Goal: Entertainment & Leisure: Consume media (video, audio)

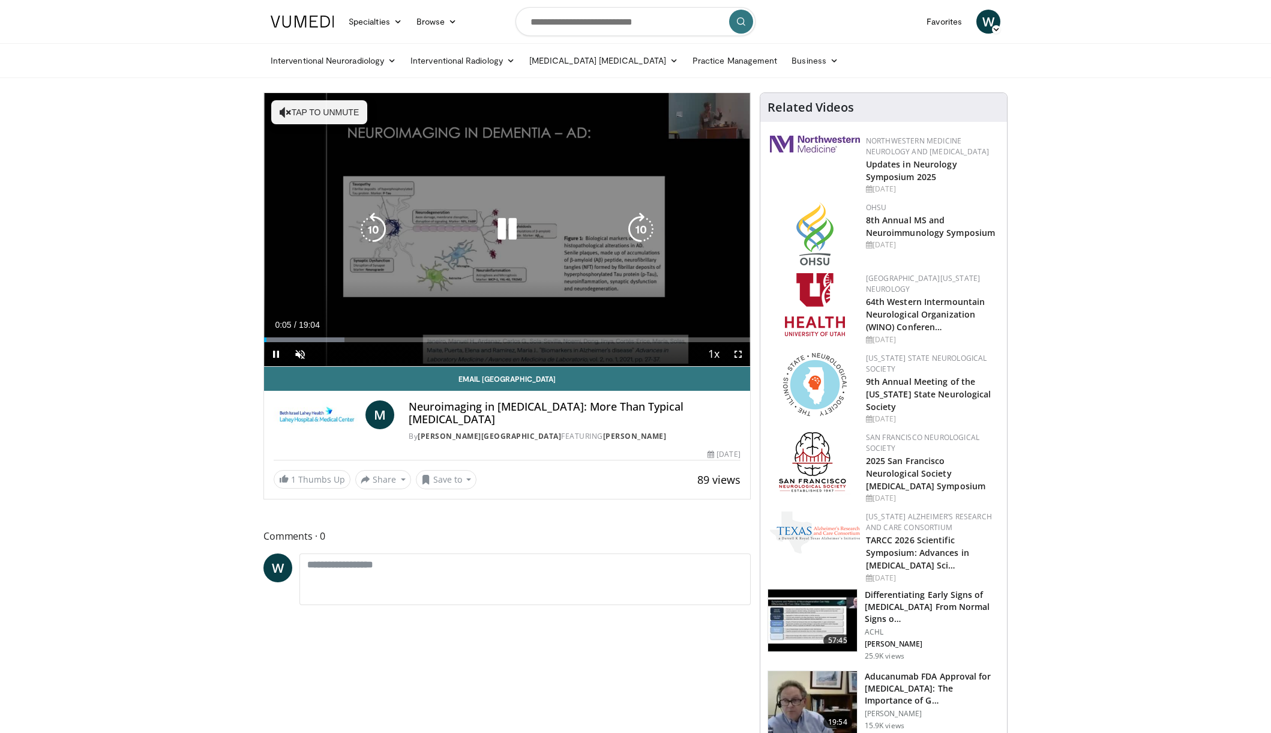
click at [310, 112] on button "Tap to unmute" at bounding box center [319, 112] width 96 height 24
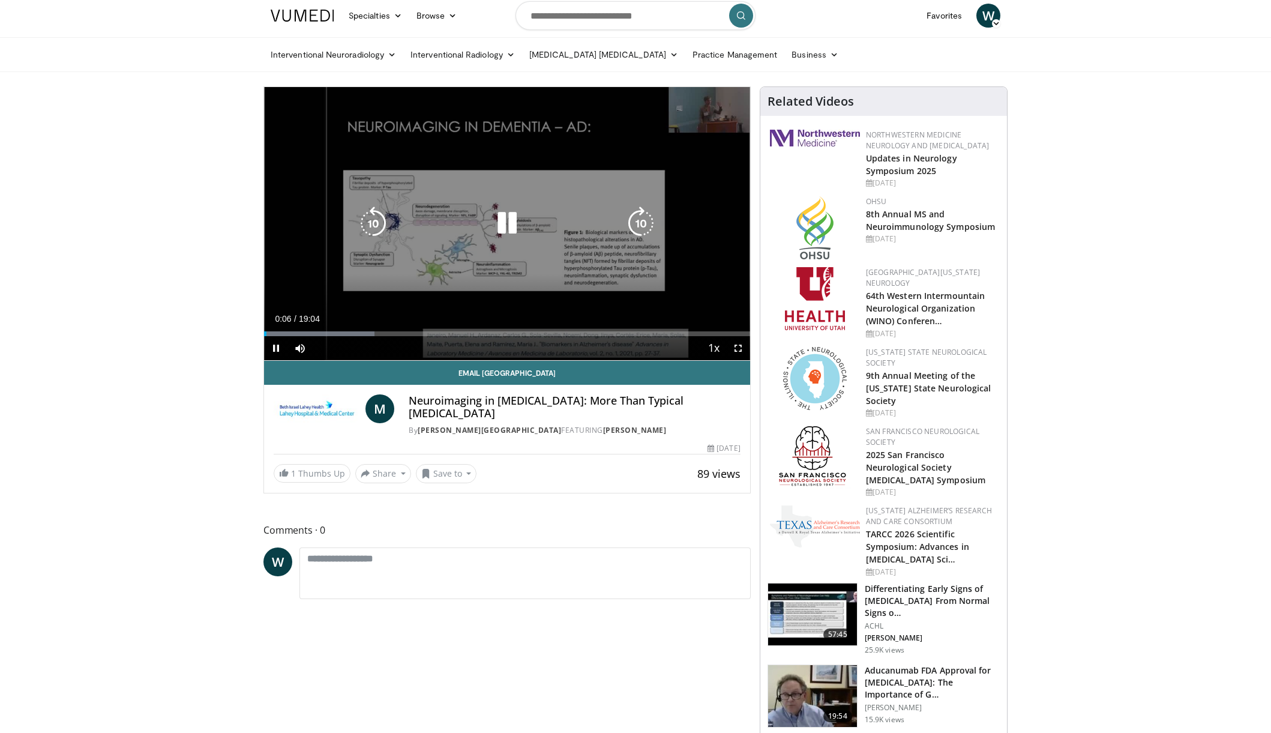
scroll to position [6, 0]
click at [377, 221] on icon "Video Player" at bounding box center [373, 223] width 34 height 34
click at [371, 217] on icon "Video Player" at bounding box center [373, 223] width 34 height 34
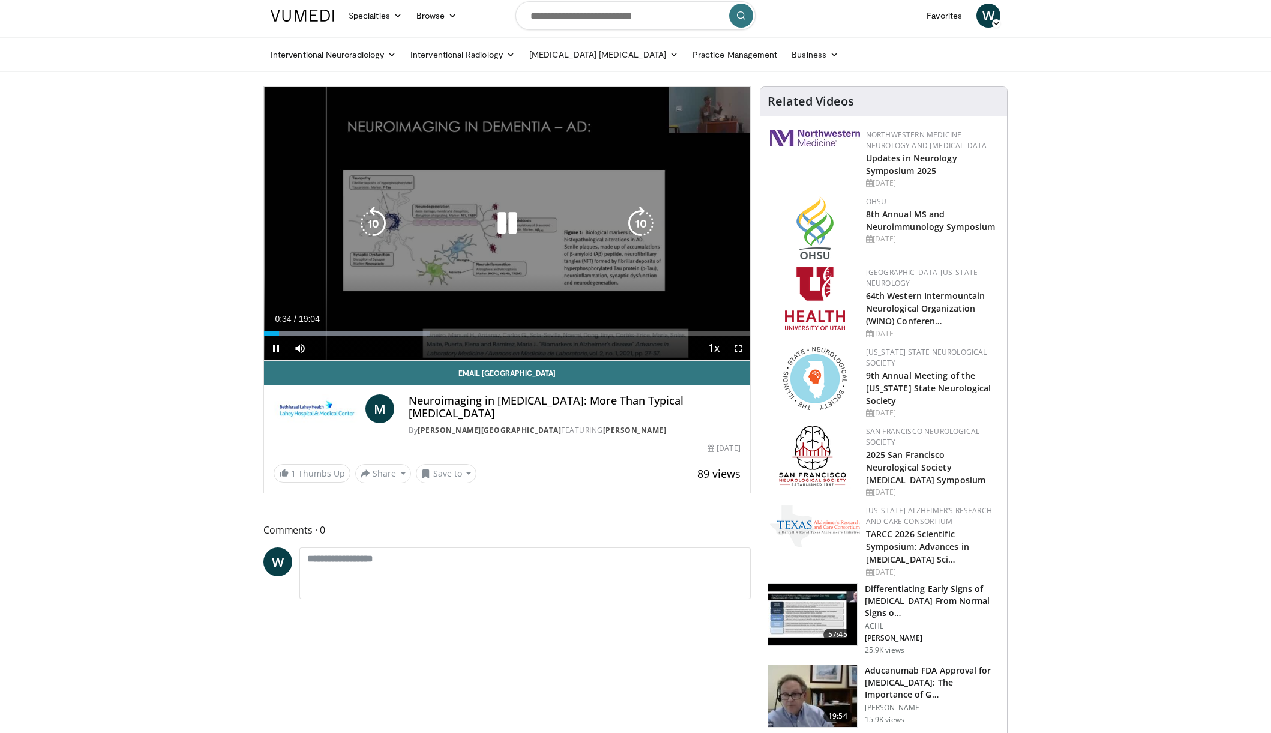
click at [737, 345] on span "Video Player" at bounding box center [738, 348] width 24 height 24
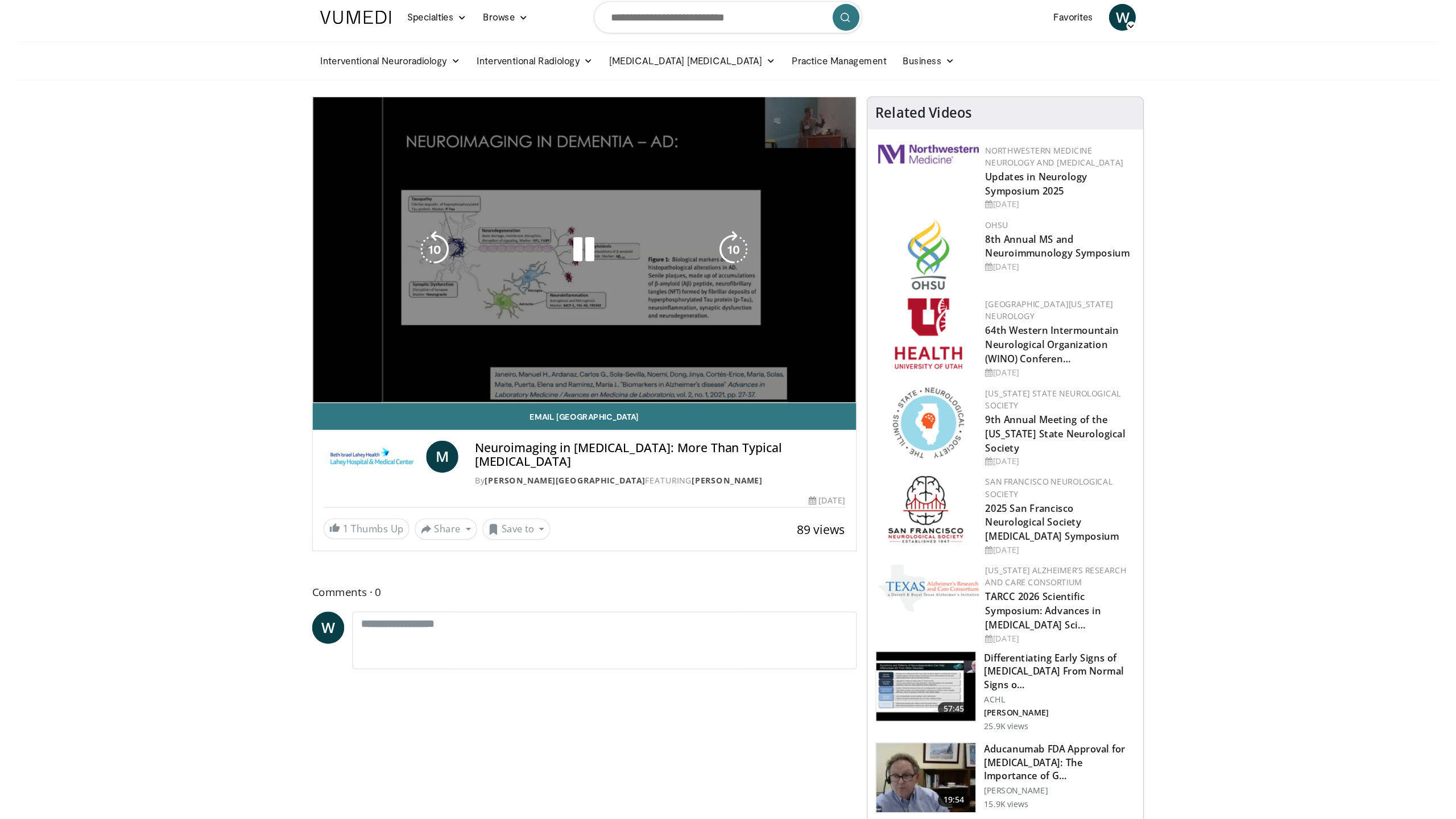
scroll to position [0, 0]
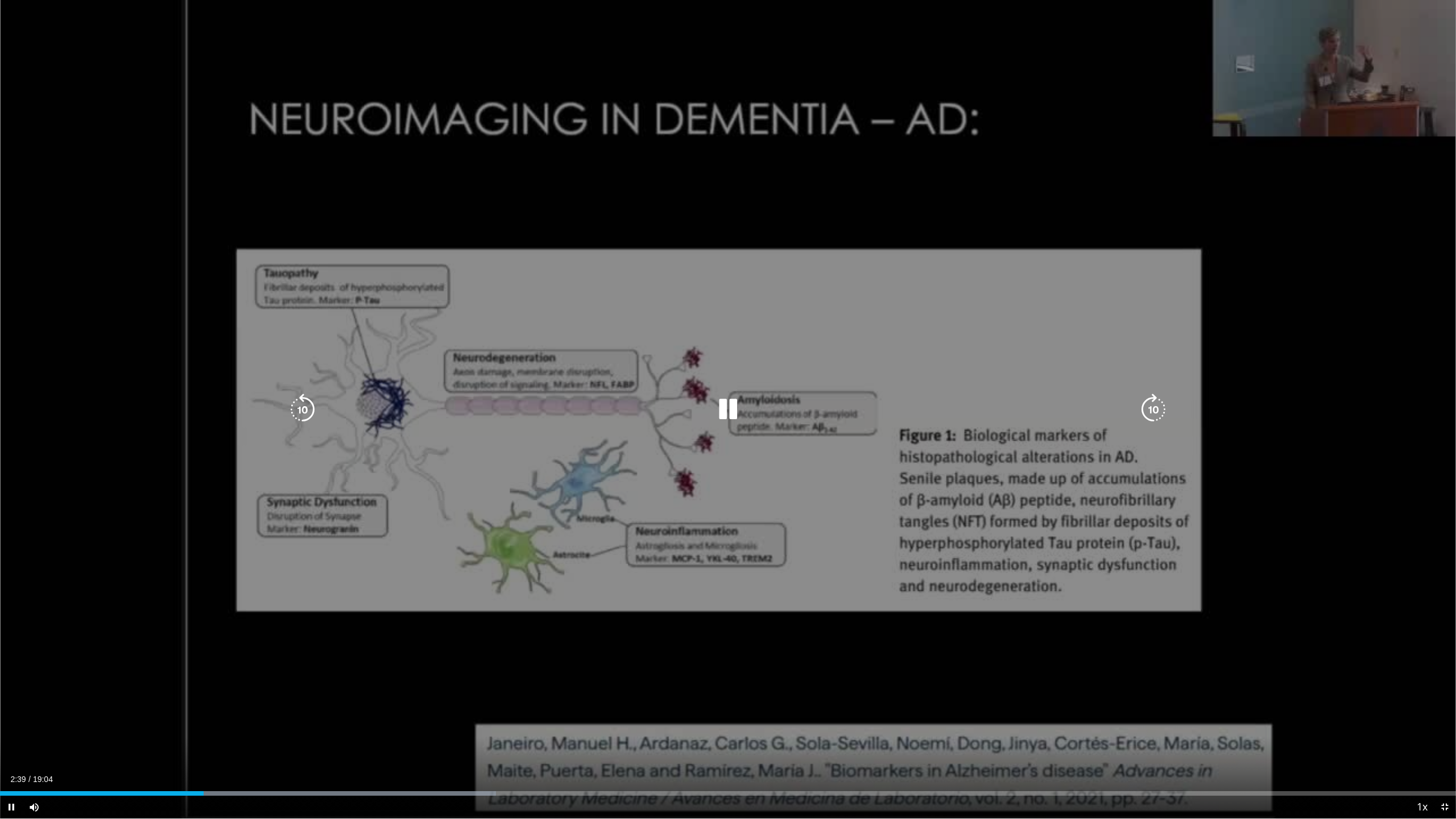
click at [1205, 79] on div "10 seconds Tap to unmute" at bounding box center [728, 410] width 1456 height 819
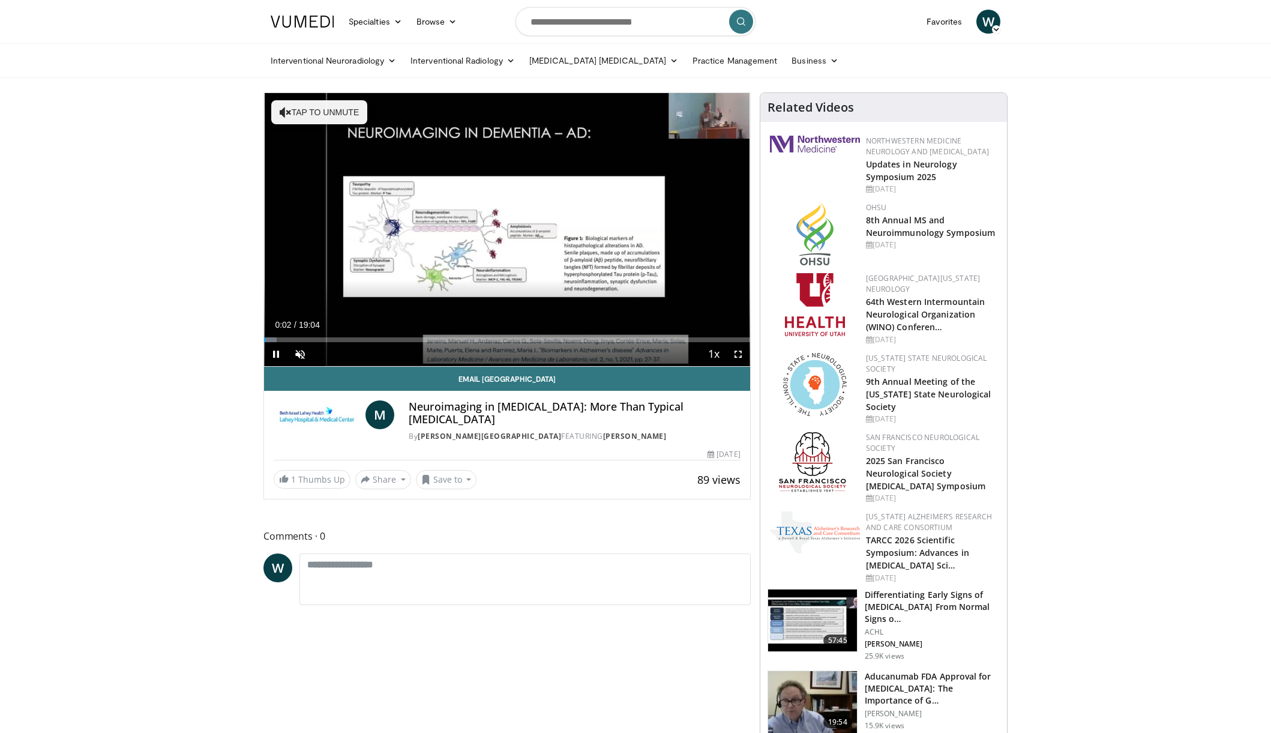
click at [738, 352] on span "Video Player" at bounding box center [738, 354] width 24 height 24
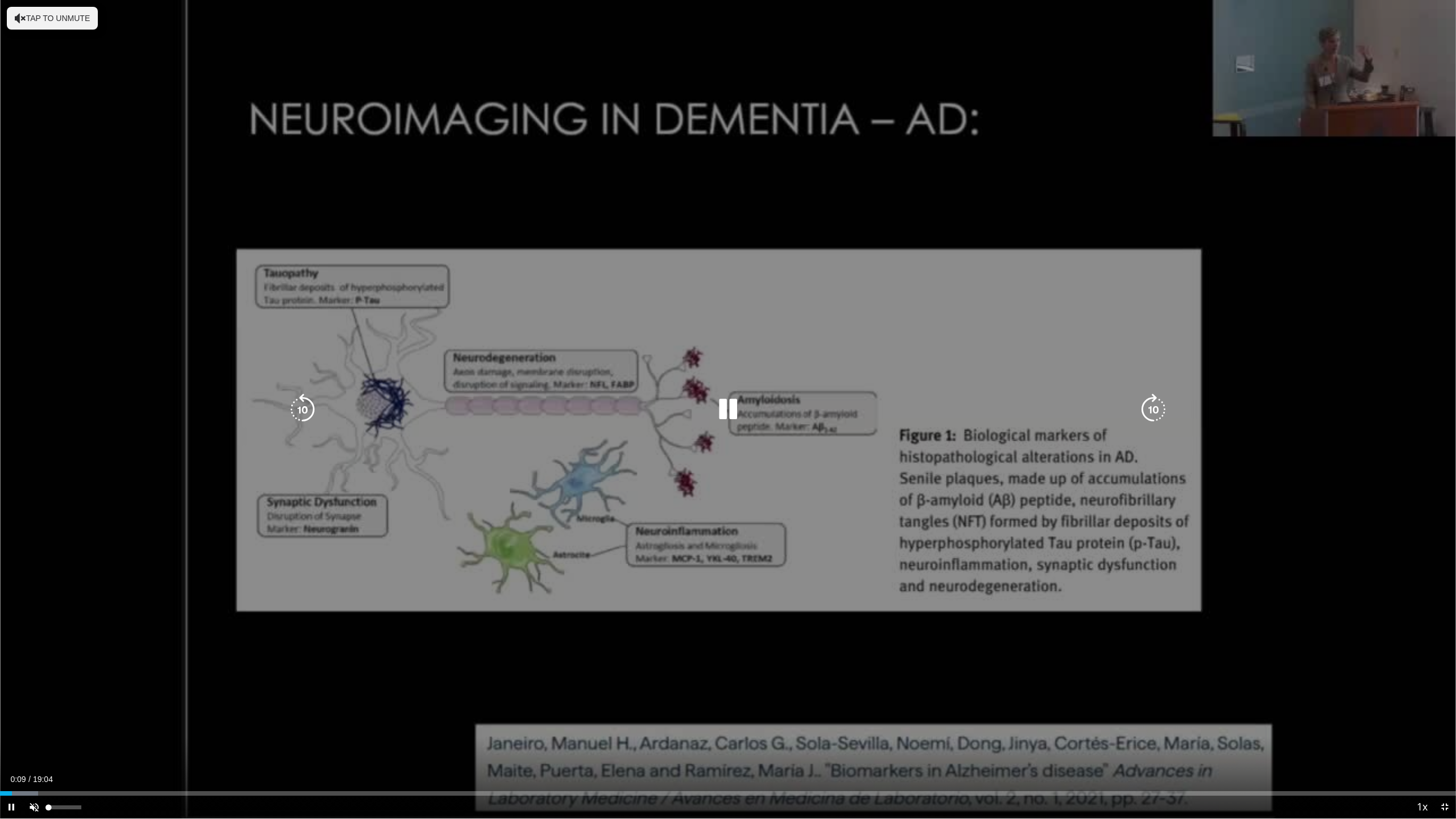
click at [35, 694] on span "Video Player" at bounding box center [34, 808] width 23 height 23
click at [616, 630] on div "10 seconds Tap to unmute" at bounding box center [728, 410] width 1456 height 819
click at [724, 400] on icon "Video Player" at bounding box center [728, 410] width 32 height 32
click at [1150, 406] on icon "Video Player" at bounding box center [1154, 410] width 32 height 32
click at [1156, 407] on icon "Video Player" at bounding box center [1154, 410] width 32 height 32
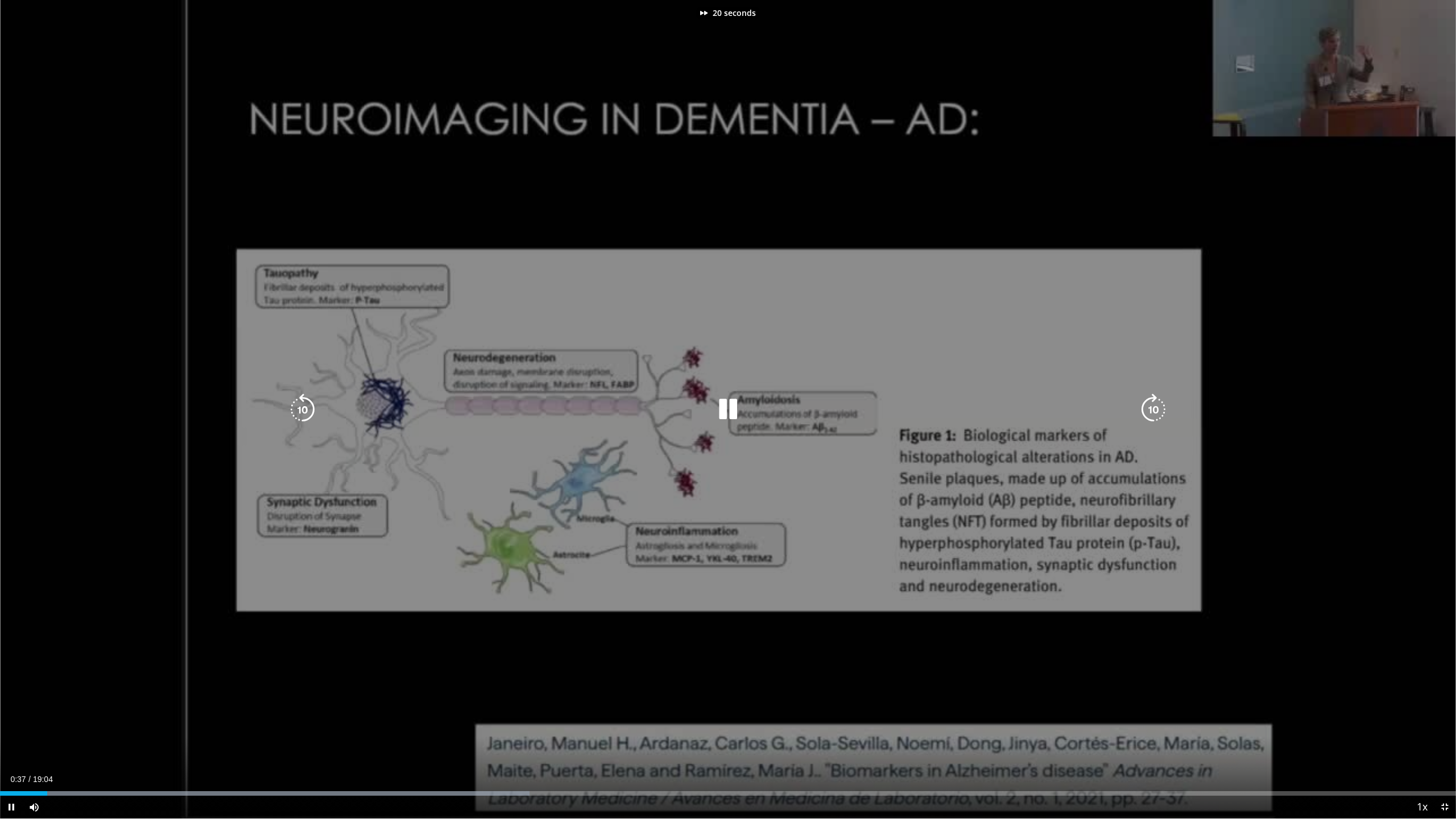
click at [1156, 408] on icon "Video Player" at bounding box center [1154, 410] width 32 height 32
click at [1154, 408] on icon "Video Player" at bounding box center [1154, 410] width 32 height 32
click at [1151, 405] on icon "Video Player" at bounding box center [1154, 410] width 32 height 32
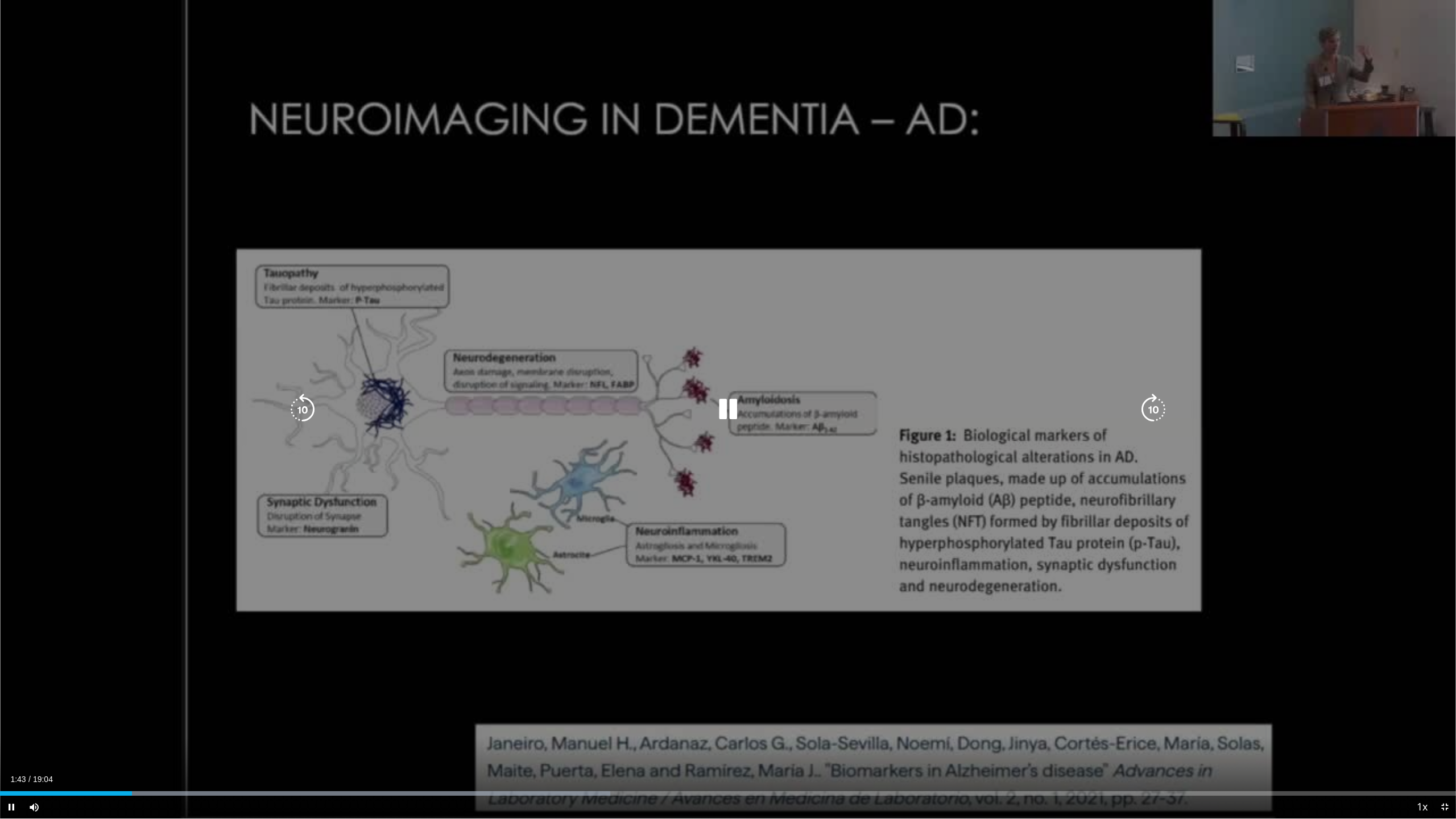
click at [1159, 405] on icon "Video Player" at bounding box center [1154, 410] width 32 height 32
click at [1154, 405] on icon "Video Player" at bounding box center [1154, 410] width 32 height 32
click at [1149, 408] on icon "Video Player" at bounding box center [1154, 410] width 32 height 32
click at [1151, 408] on icon "Video Player" at bounding box center [1154, 410] width 32 height 32
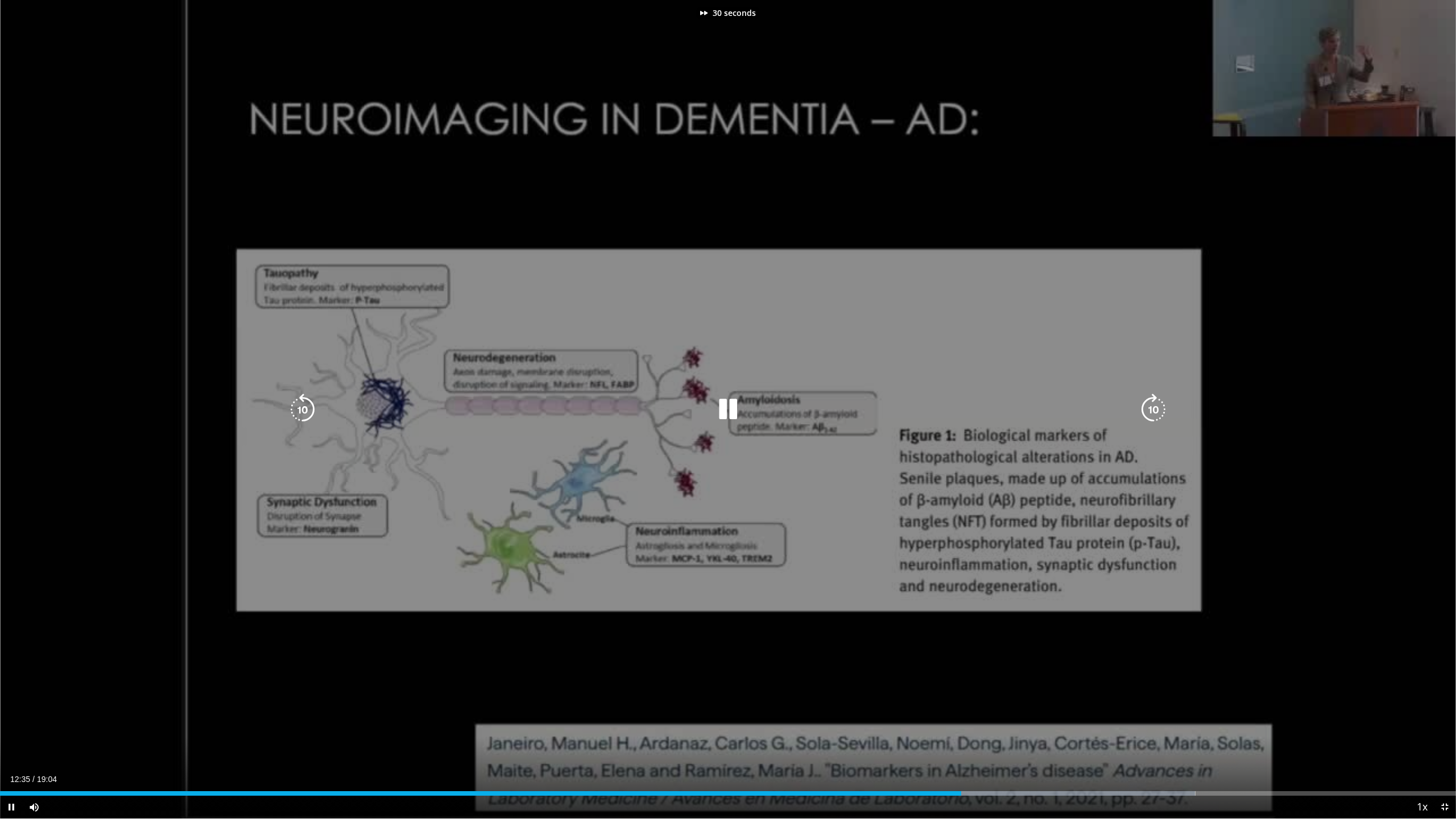
click at [1151, 408] on icon "Video Player" at bounding box center [1154, 410] width 32 height 32
click at [1156, 406] on icon "Video Player" at bounding box center [1154, 410] width 32 height 32
click at [1155, 405] on icon "Video Player" at bounding box center [1154, 410] width 32 height 32
click at [1157, 408] on icon "Video Player" at bounding box center [1154, 410] width 32 height 32
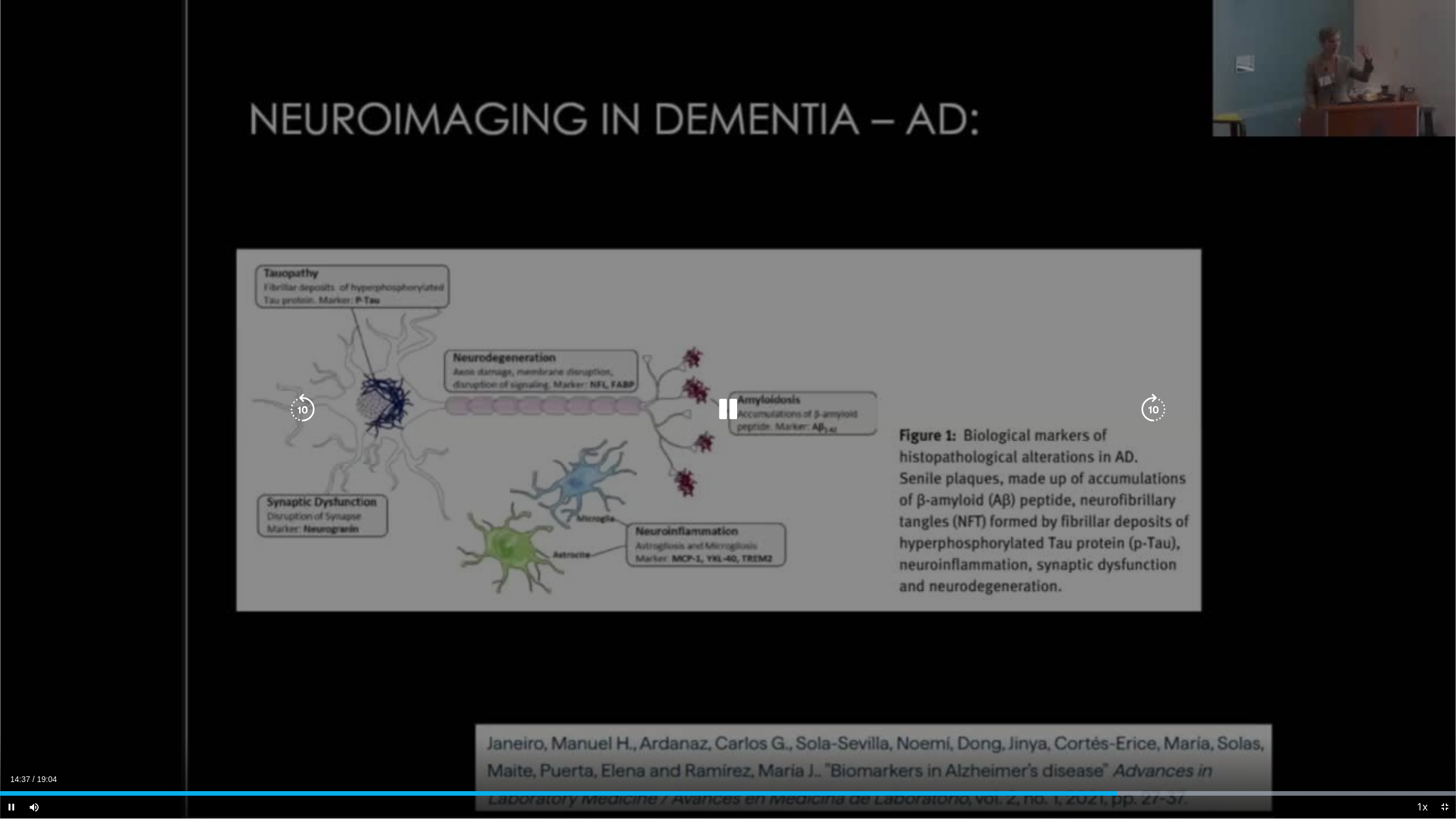
click at [1156, 409] on icon "Video Player" at bounding box center [1154, 410] width 32 height 32
click at [1155, 409] on icon "Video Player" at bounding box center [1154, 410] width 32 height 32
click at [1154, 410] on icon "Video Player" at bounding box center [1154, 410] width 32 height 32
click at [1155, 410] on icon "Video Player" at bounding box center [1154, 410] width 32 height 32
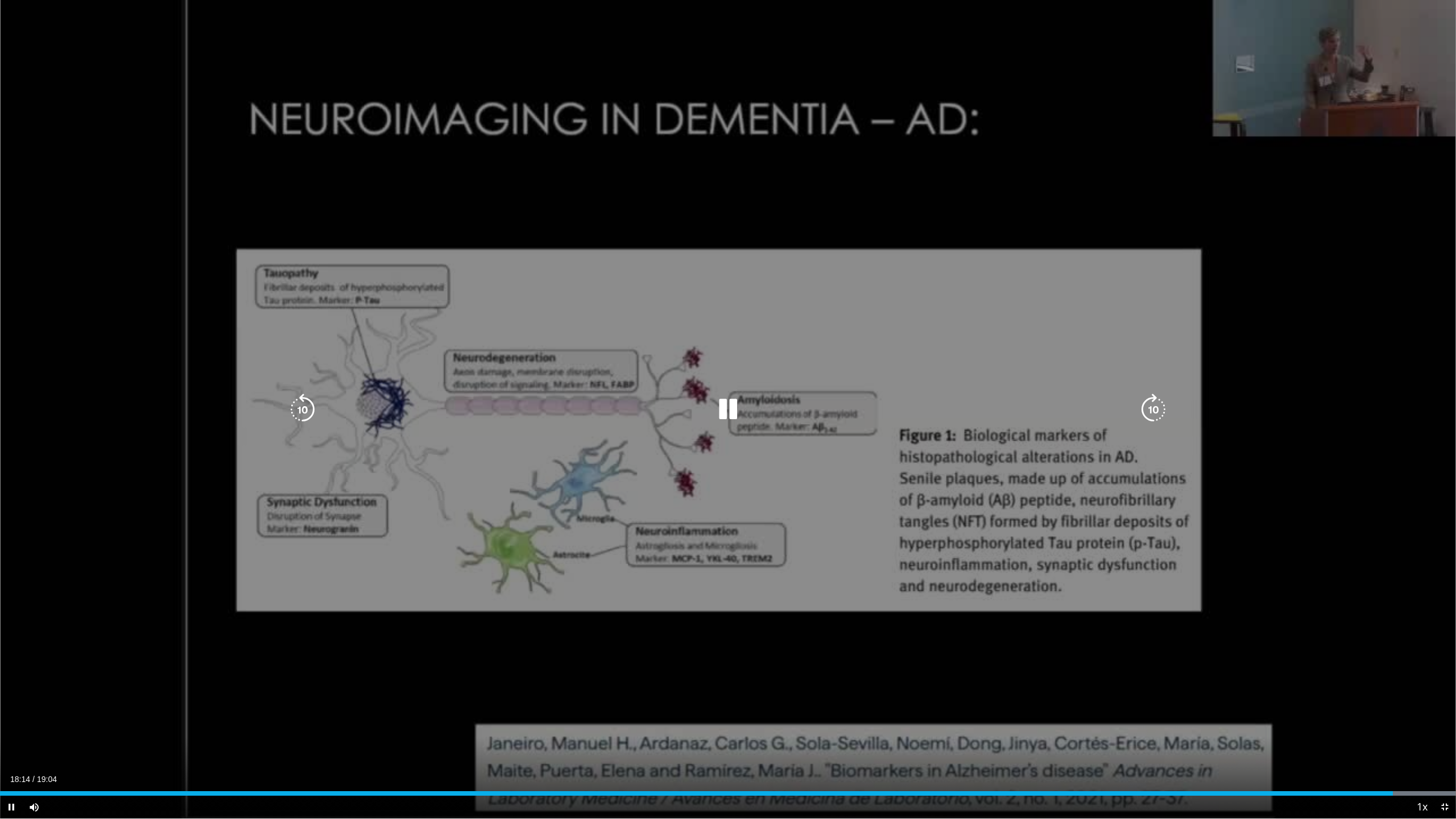
click at [301, 407] on icon "Video Player" at bounding box center [302, 410] width 32 height 32
click at [1156, 408] on icon "Video Player" at bounding box center [1154, 410] width 32 height 32
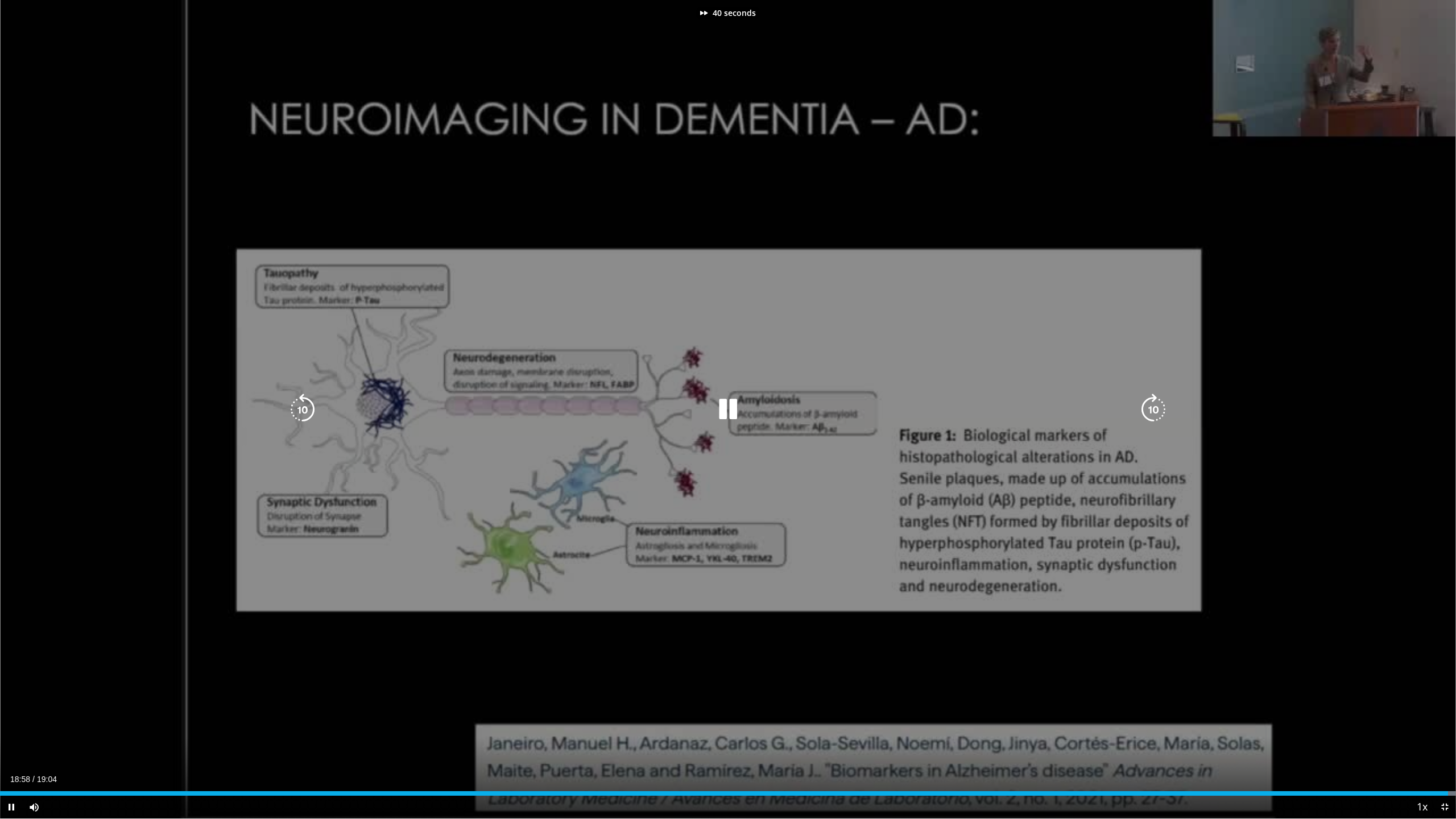
click at [1156, 408] on icon "Video Player" at bounding box center [1154, 410] width 32 height 32
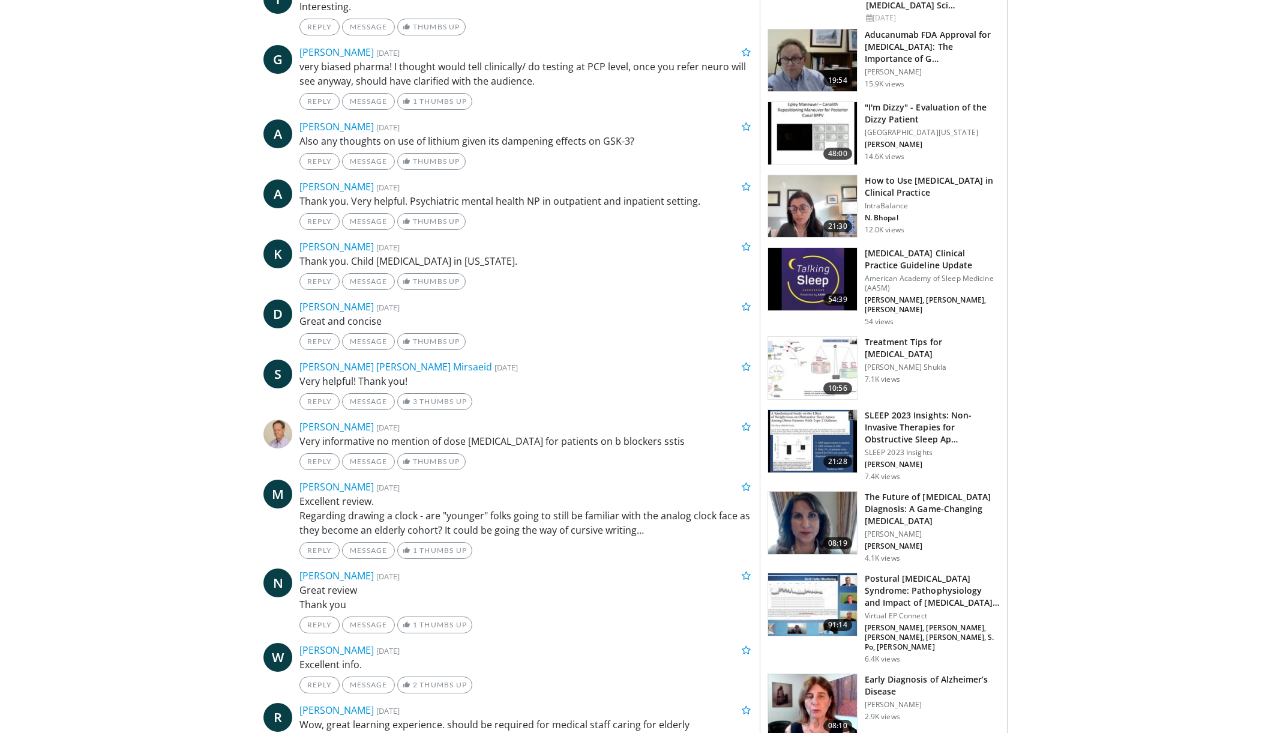
scroll to position [629, 0]
